Goal: Use online tool/utility: Utilize a website feature to perform a specific function

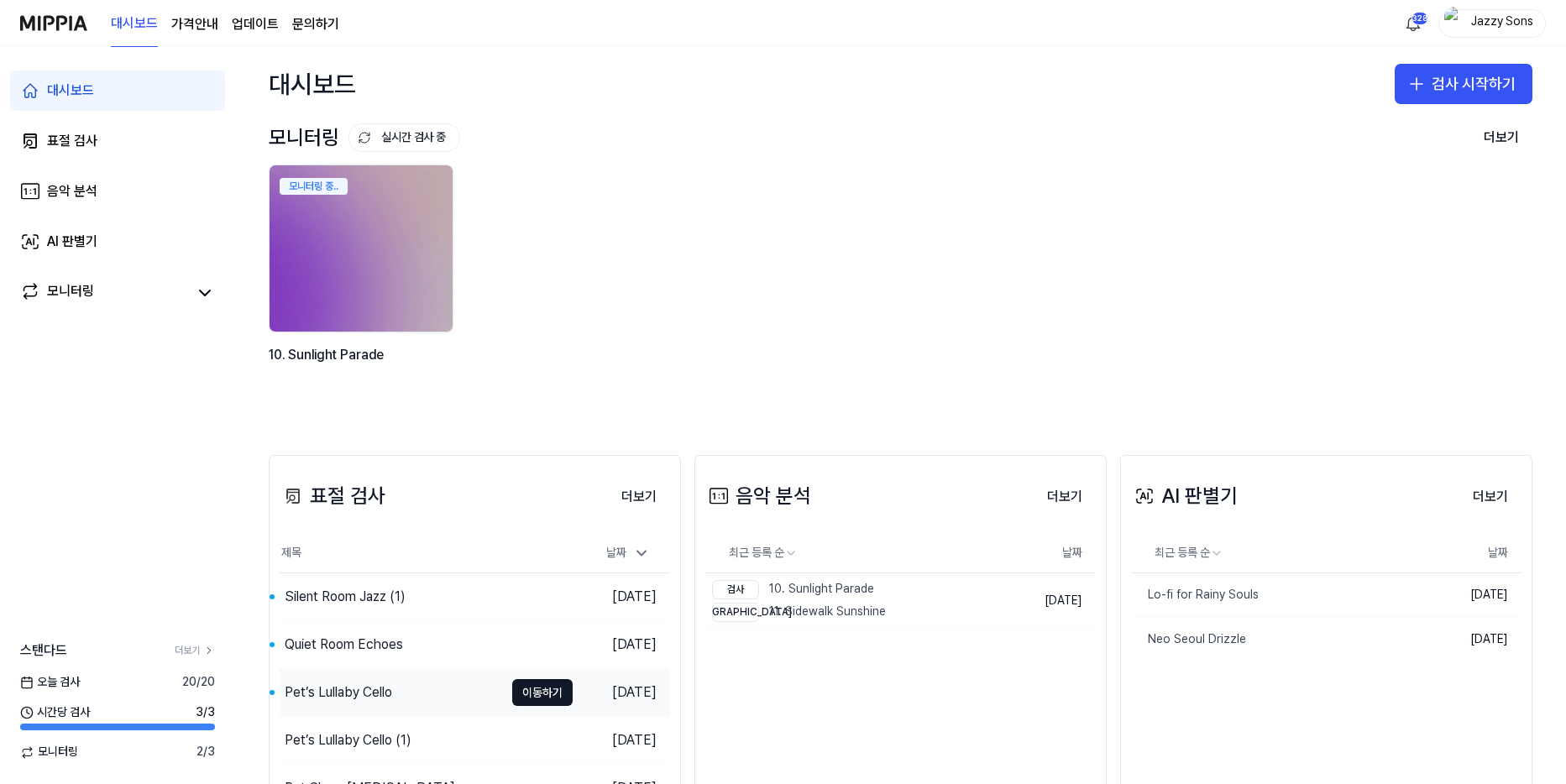
click at [314, 701] on div "Pet’s Lullaby Cello" at bounding box center [338, 692] width 107 height 20
click at [350, 651] on div "Quiet Room Echoes" at bounding box center [344, 645] width 118 height 20
click at [337, 602] on div "Silent Room Jazz (1)" at bounding box center [344, 597] width 121 height 20
click at [1463, 94] on button "검사 시작하기" at bounding box center [1464, 84] width 138 height 40
click at [1457, 116] on button "표절 검사" at bounding box center [1424, 130] width 186 height 30
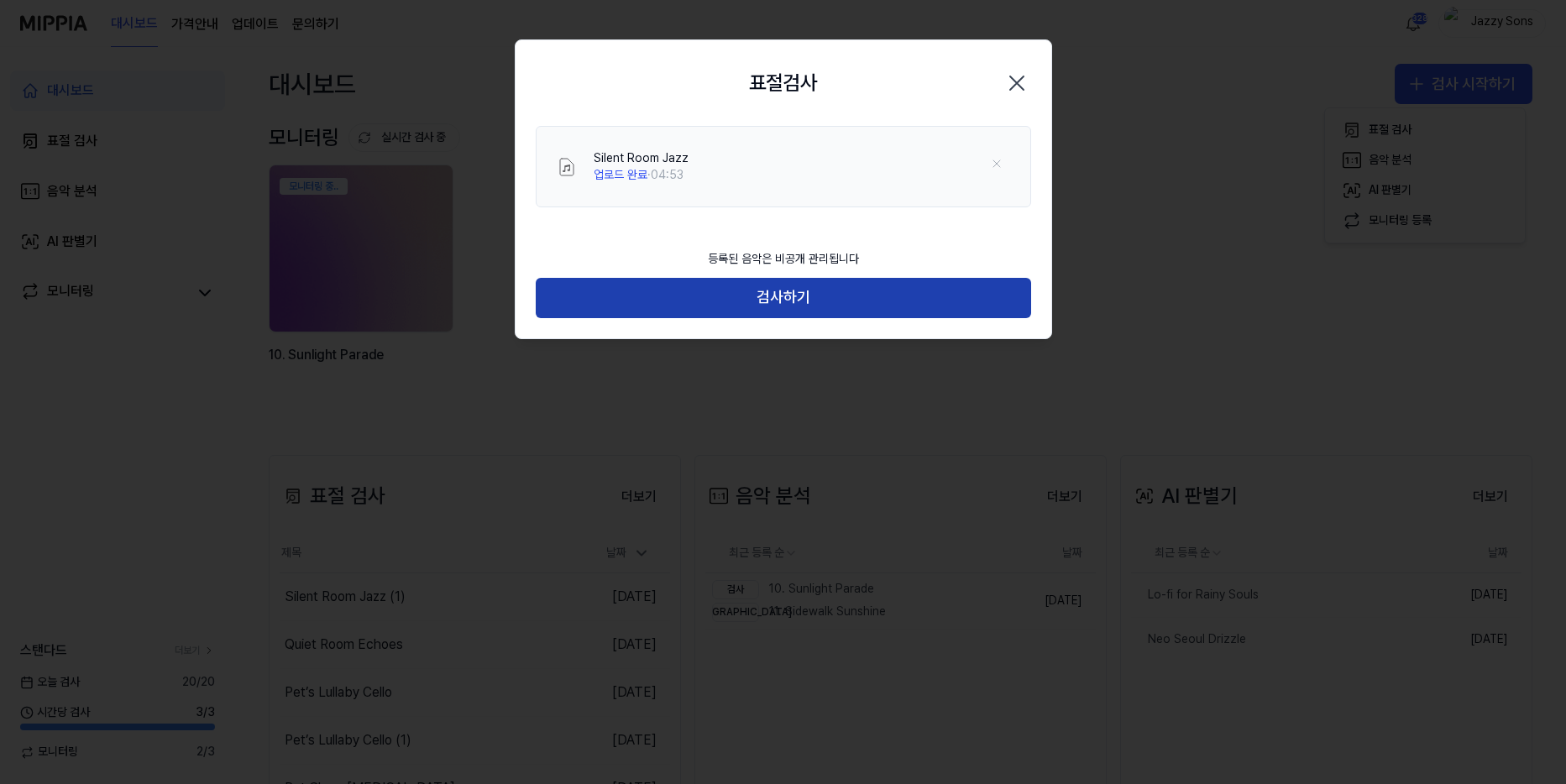
click at [713, 312] on button "검사하기" at bounding box center [783, 298] width 495 height 40
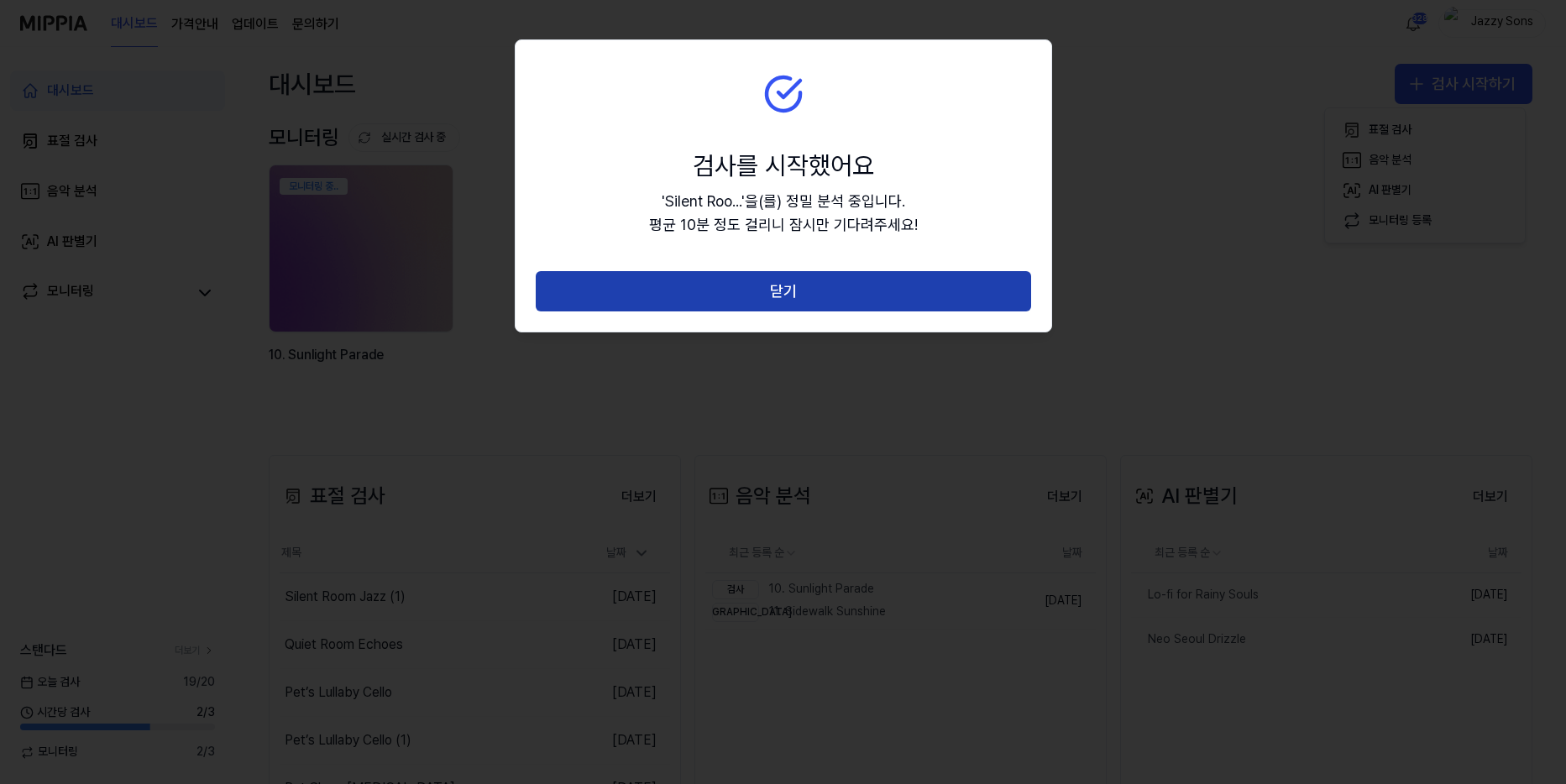
drag, startPoint x: 901, startPoint y: 293, endPoint x: 912, endPoint y: 294, distance: 11.0
click at [912, 294] on button "닫기" at bounding box center [783, 291] width 495 height 40
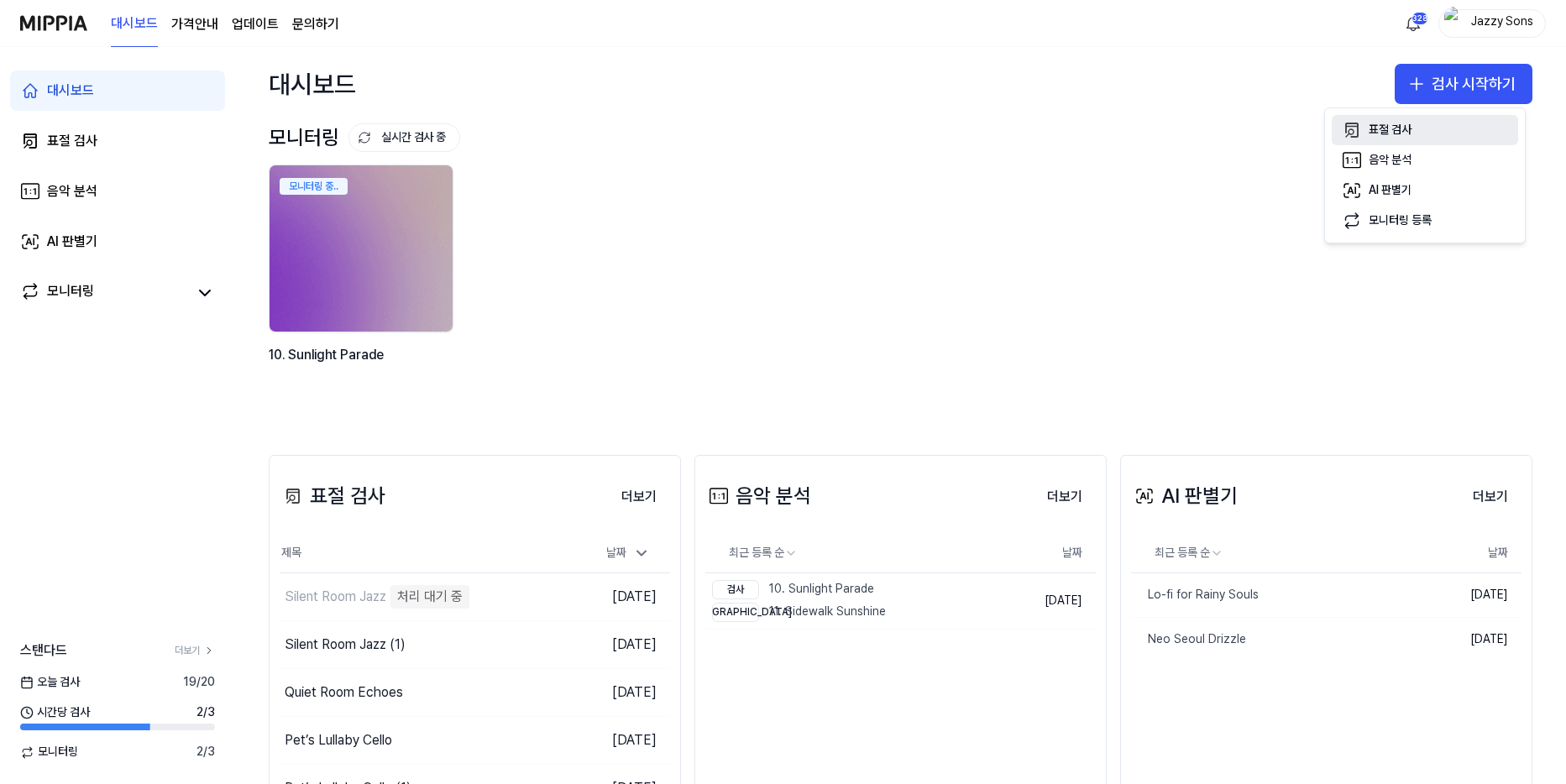
click at [1427, 144] on button "표절 검사" at bounding box center [1424, 130] width 186 height 30
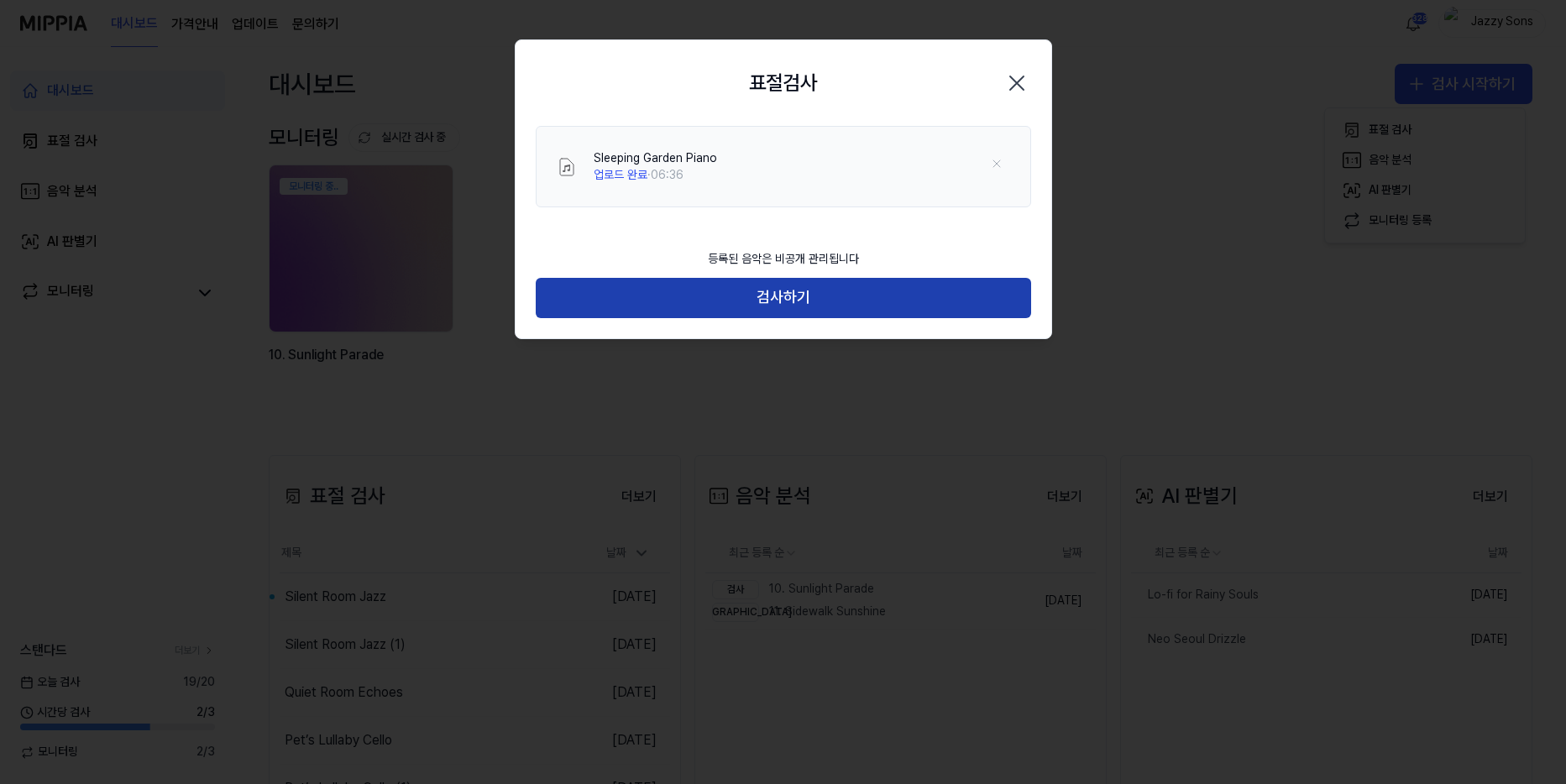
click at [739, 303] on button "검사하기" at bounding box center [783, 298] width 495 height 40
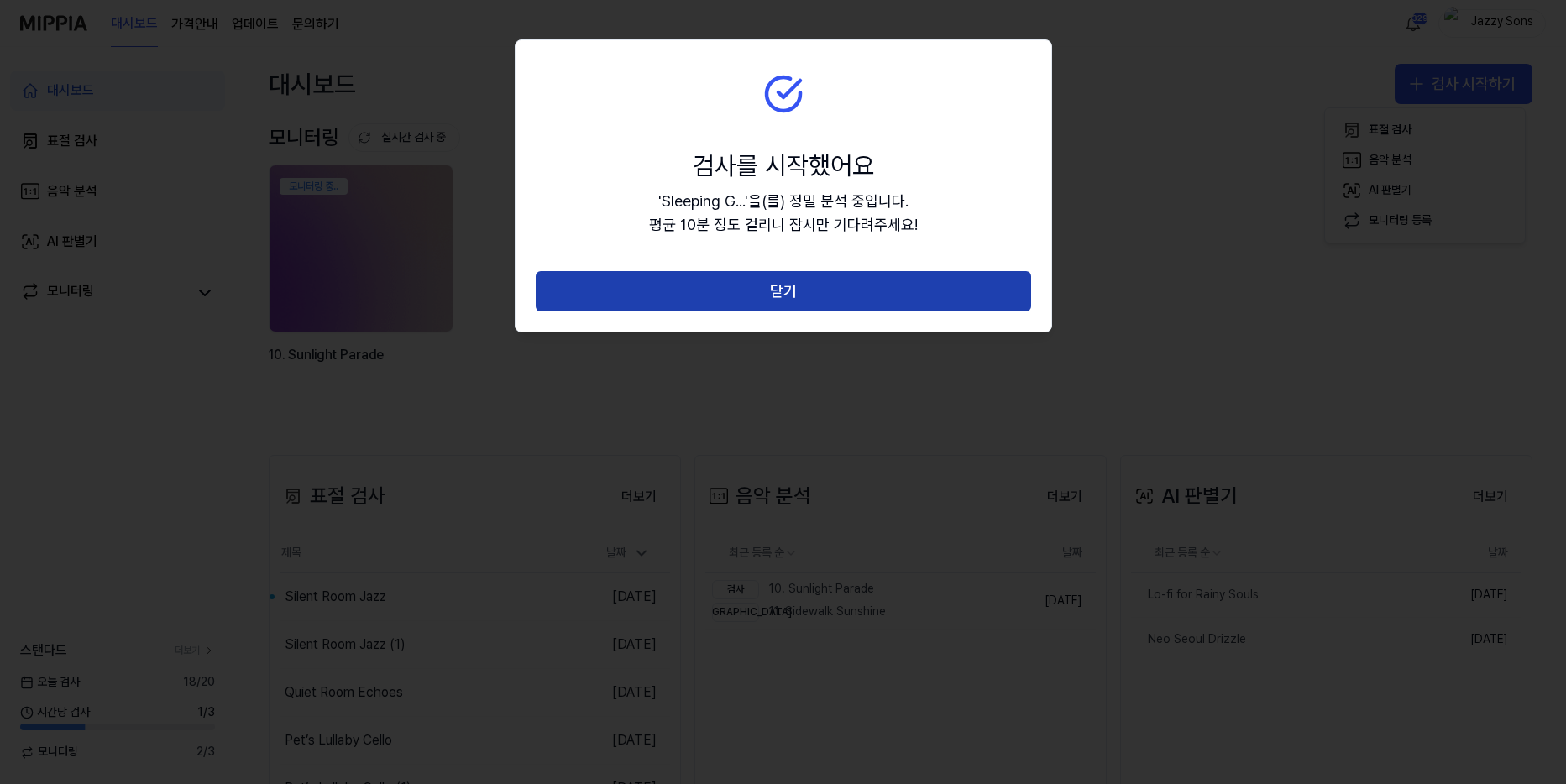
click at [793, 306] on button "닫기" at bounding box center [783, 291] width 495 height 40
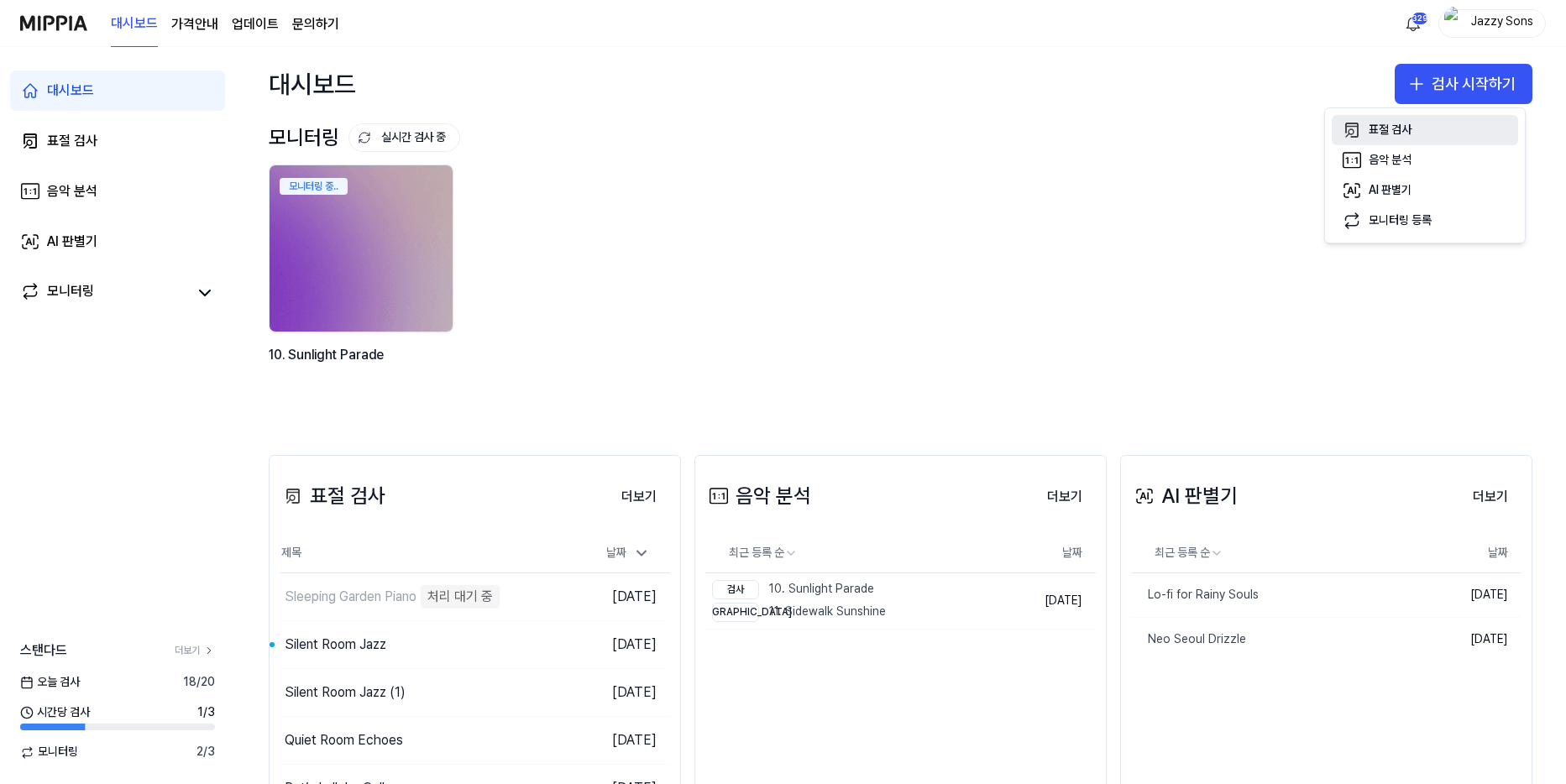
click at [1397, 131] on div "표절 검사" at bounding box center [1390, 130] width 43 height 16
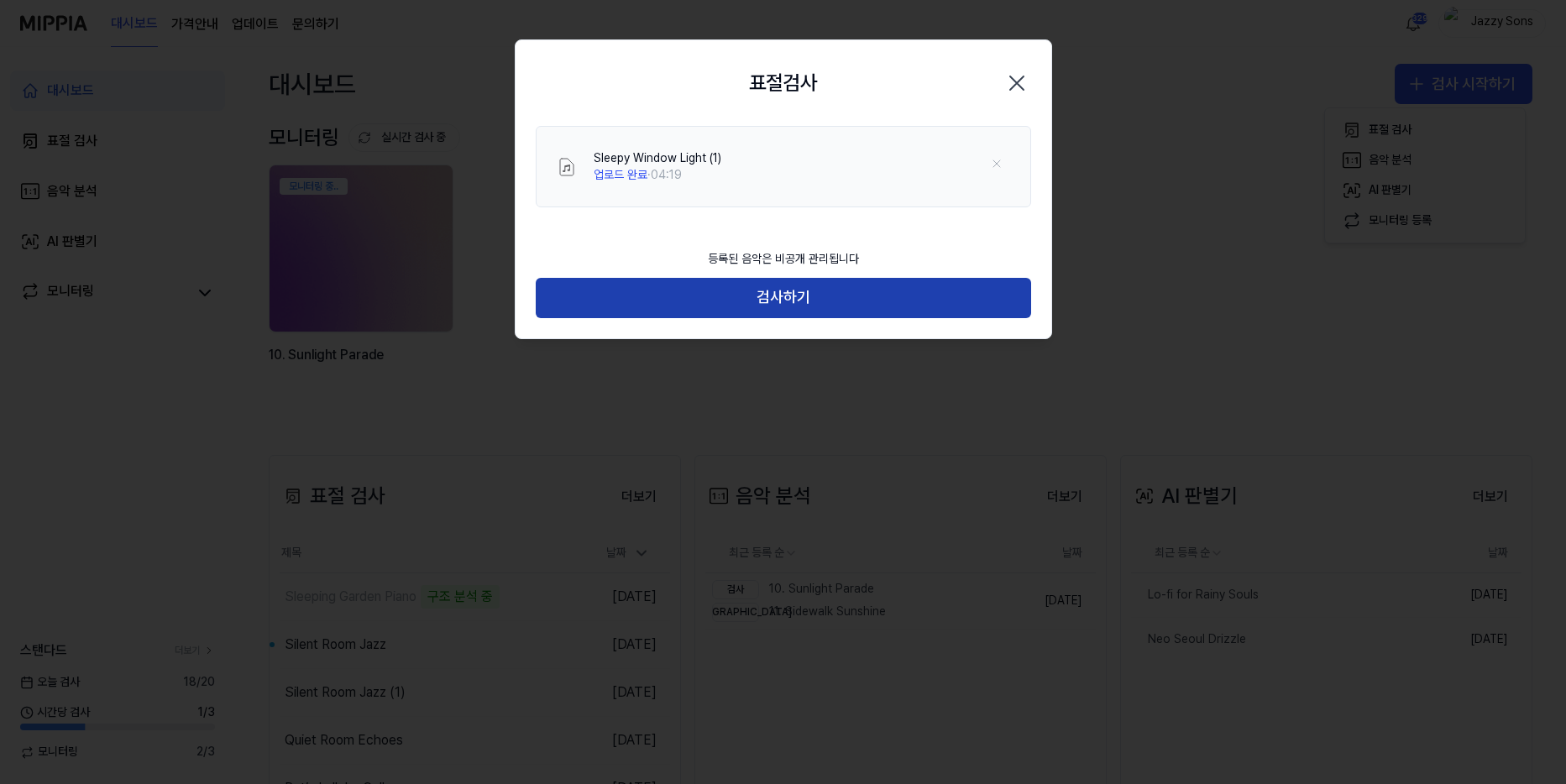
click at [744, 304] on button "검사하기" at bounding box center [783, 298] width 495 height 40
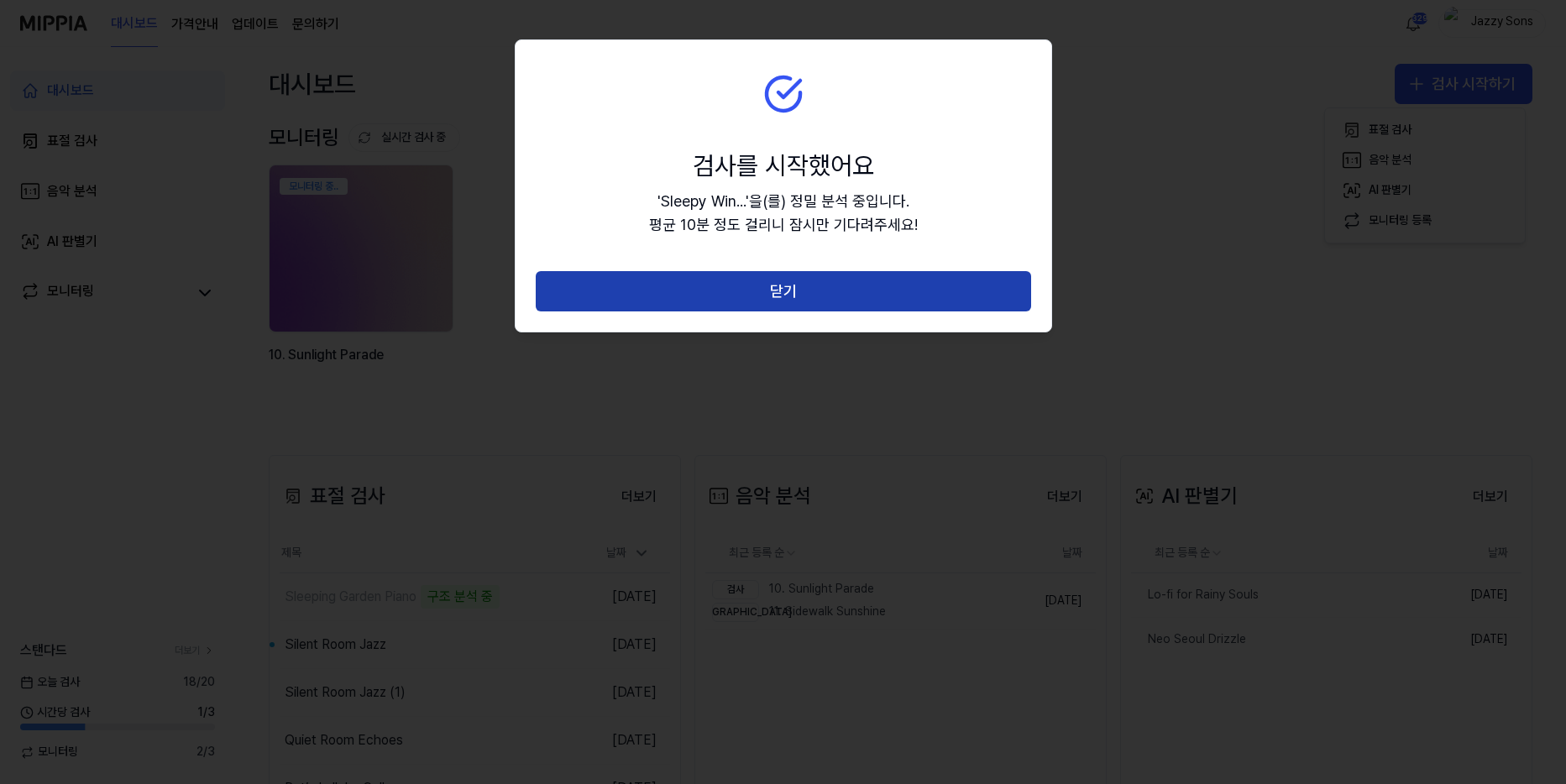
click at [779, 294] on button "닫기" at bounding box center [783, 291] width 495 height 40
